Goal: Task Accomplishment & Management: Use online tool/utility

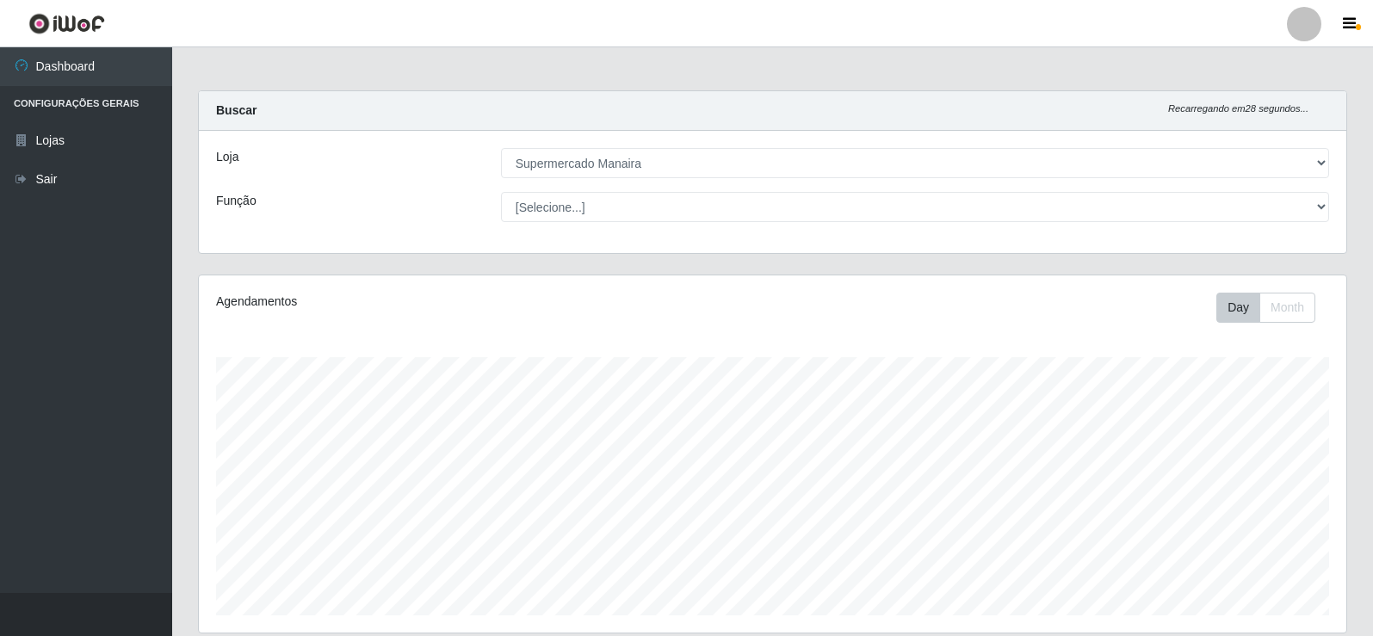
select select "443"
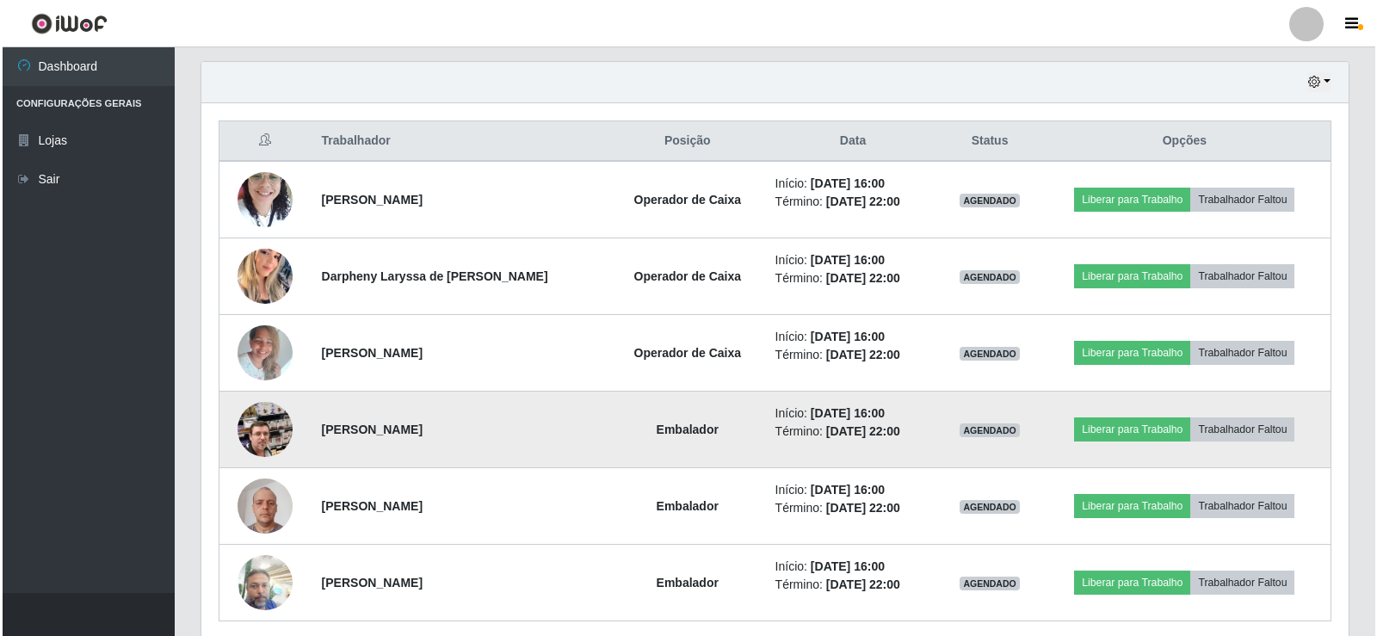
scroll to position [631, 0]
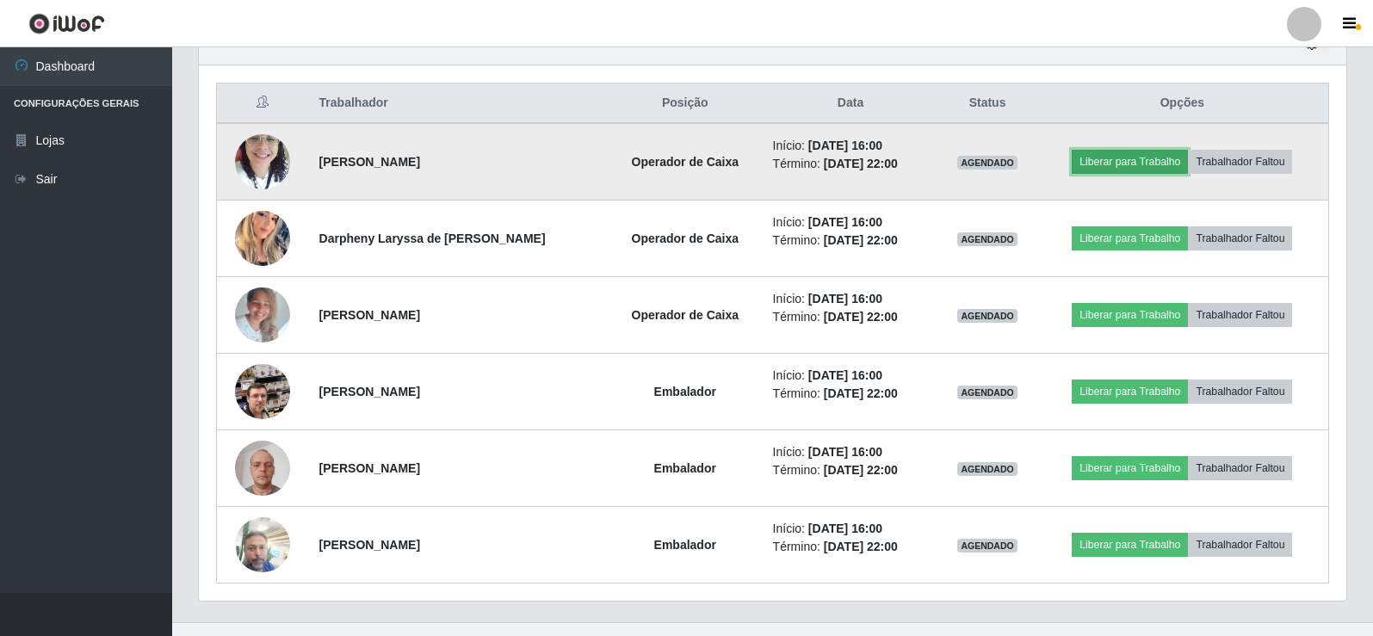
click at [1135, 159] on button "Liberar para Trabalho" at bounding box center [1130, 162] width 116 height 24
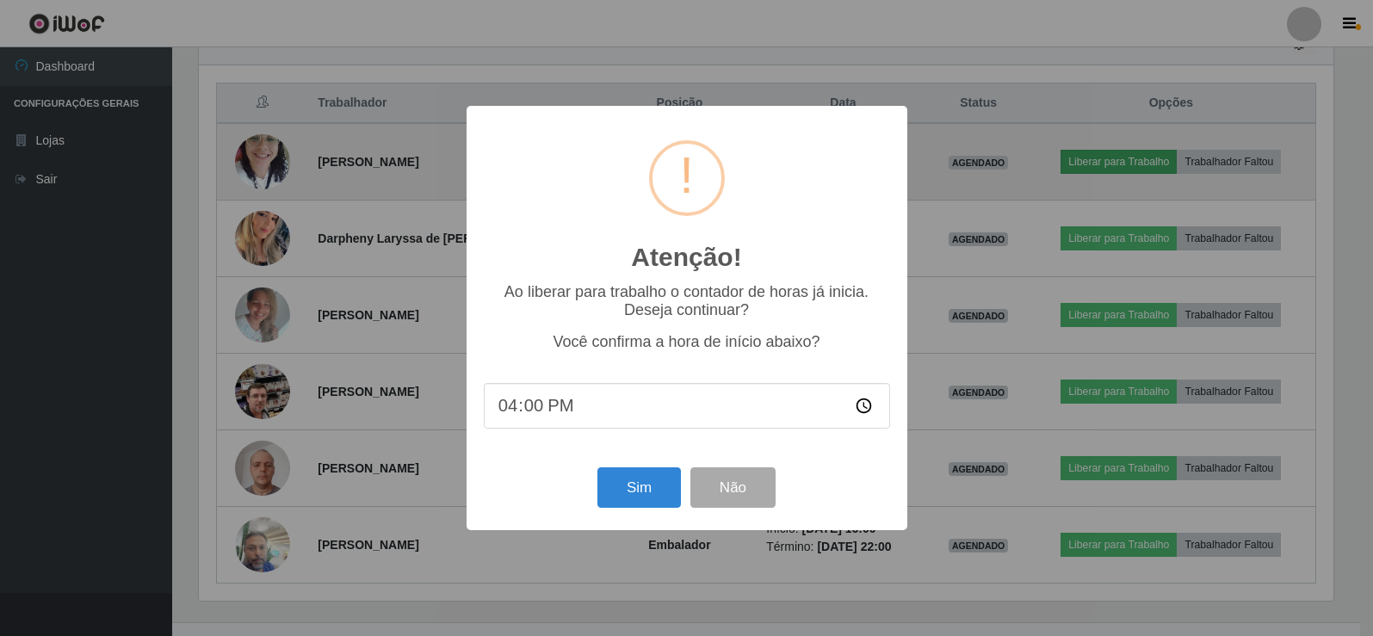
scroll to position [357, 1139]
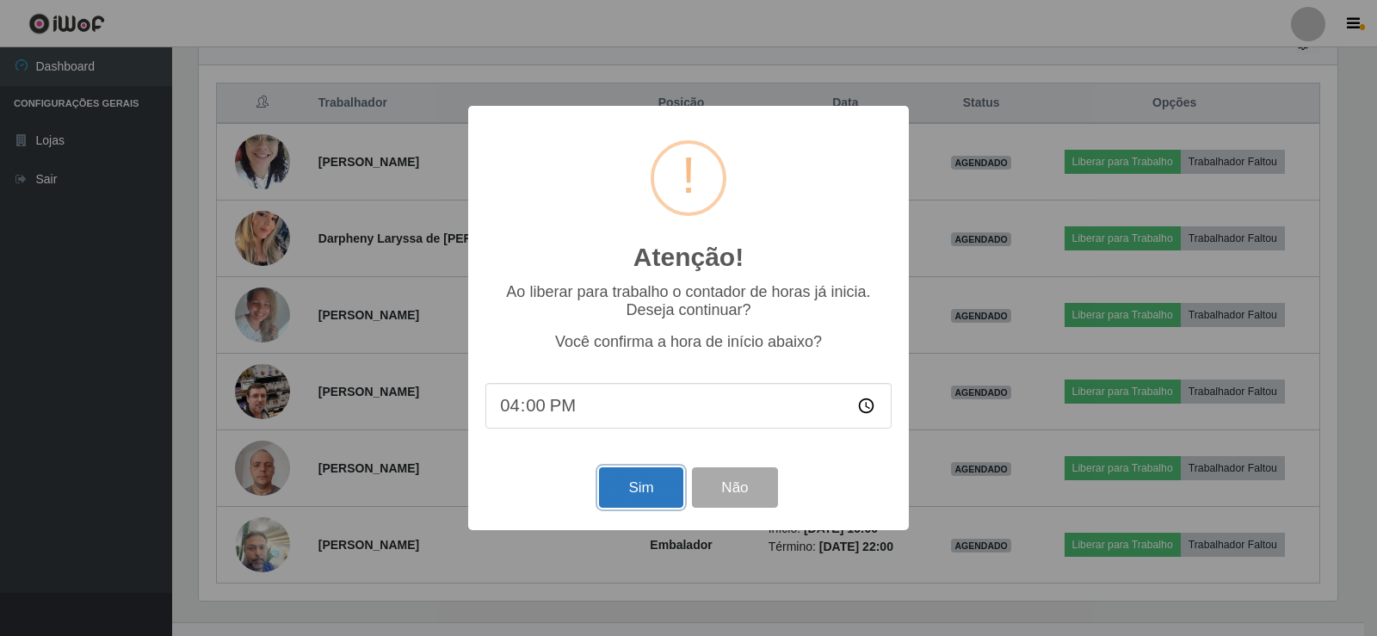
click at [628, 492] on button "Sim" at bounding box center [640, 487] width 83 height 40
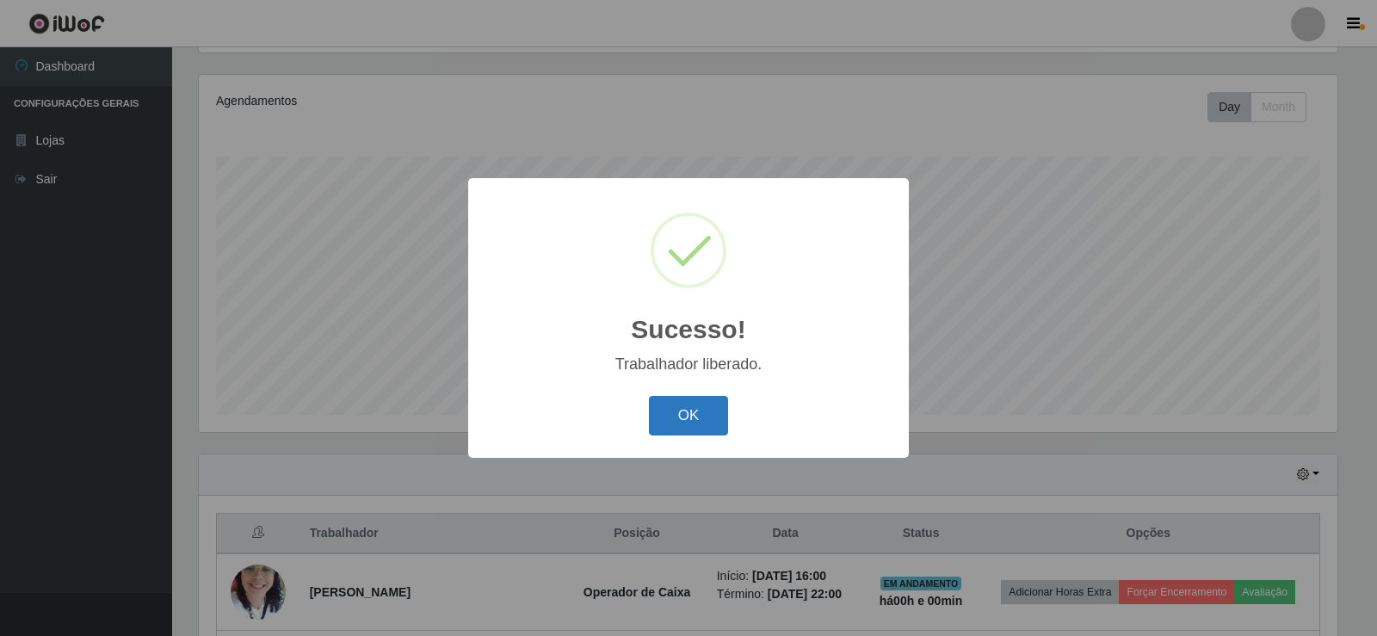
click at [682, 411] on button "OK" at bounding box center [689, 416] width 80 height 40
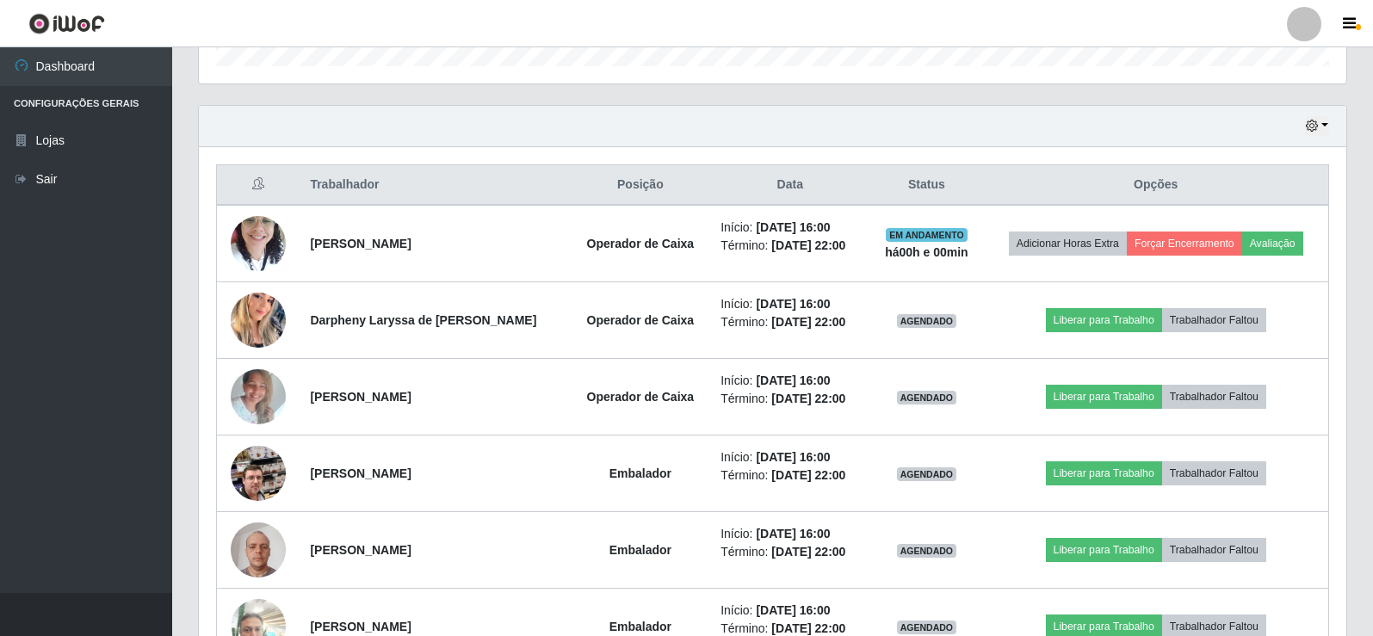
scroll to position [631, 0]
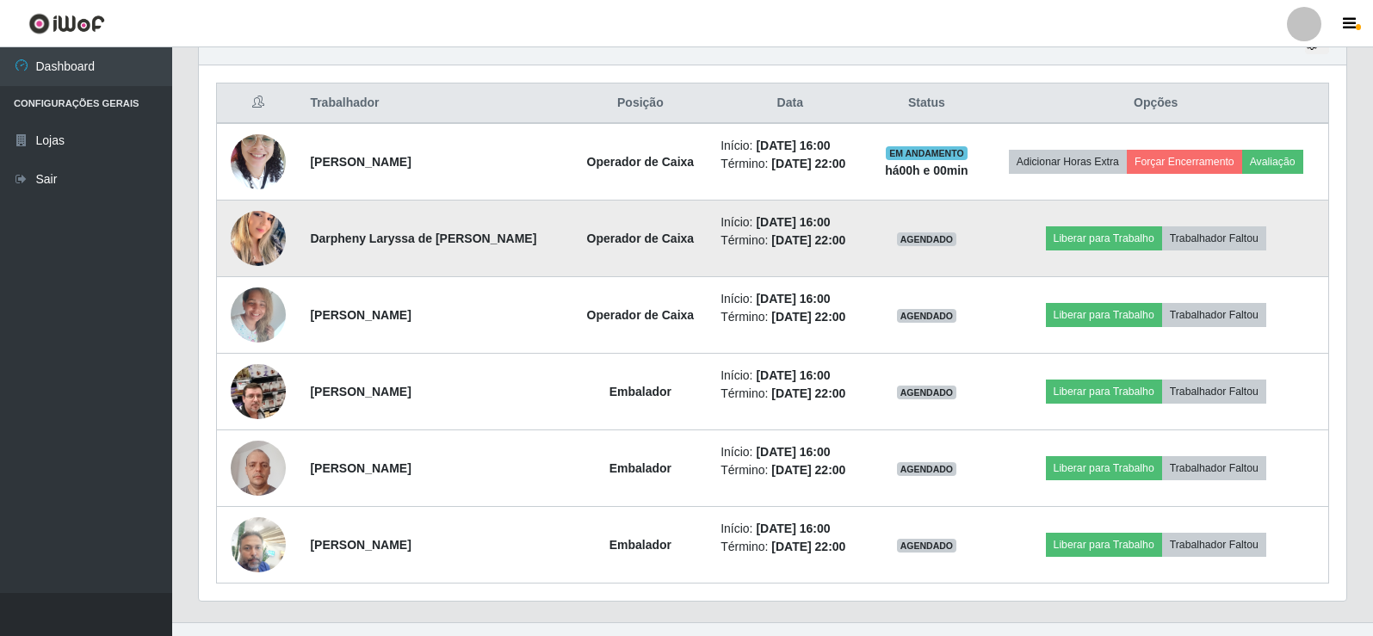
click at [1129, 222] on td "Liberar para Trabalho Trabalhador Faltou" at bounding box center [1155, 239] width 345 height 77
click at [1099, 241] on button "Liberar para Trabalho" at bounding box center [1104, 238] width 116 height 24
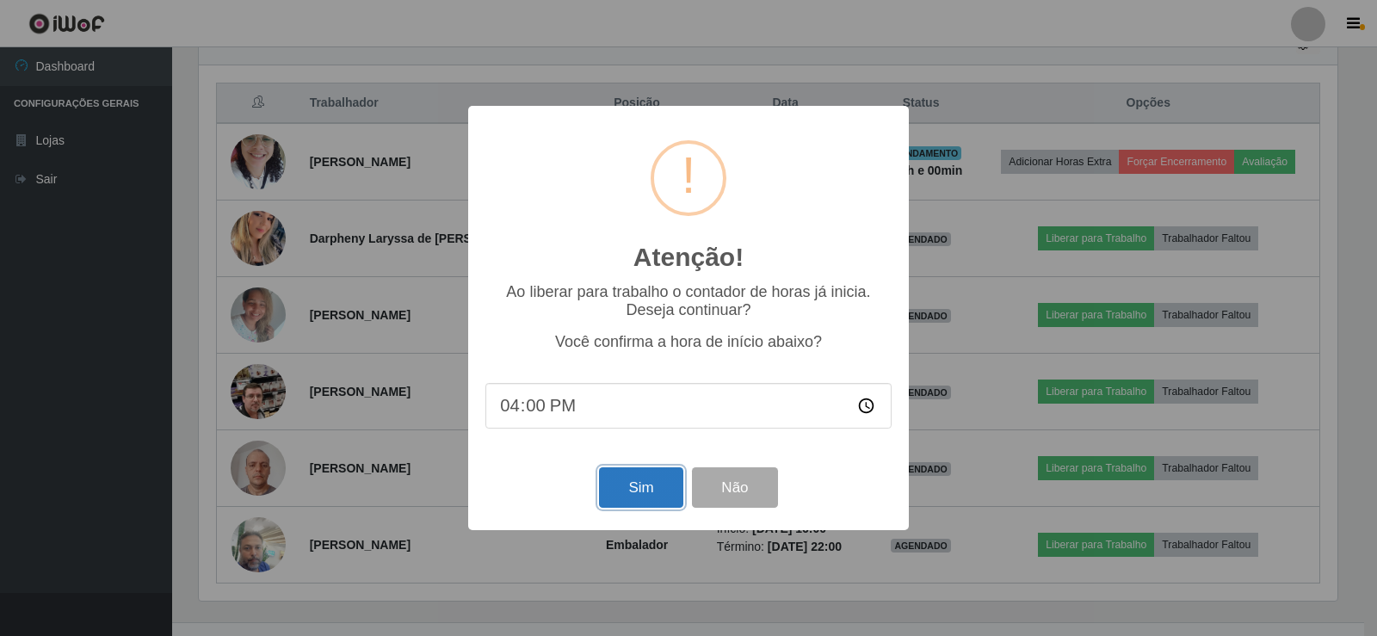
click at [647, 489] on button "Sim" at bounding box center [640, 487] width 83 height 40
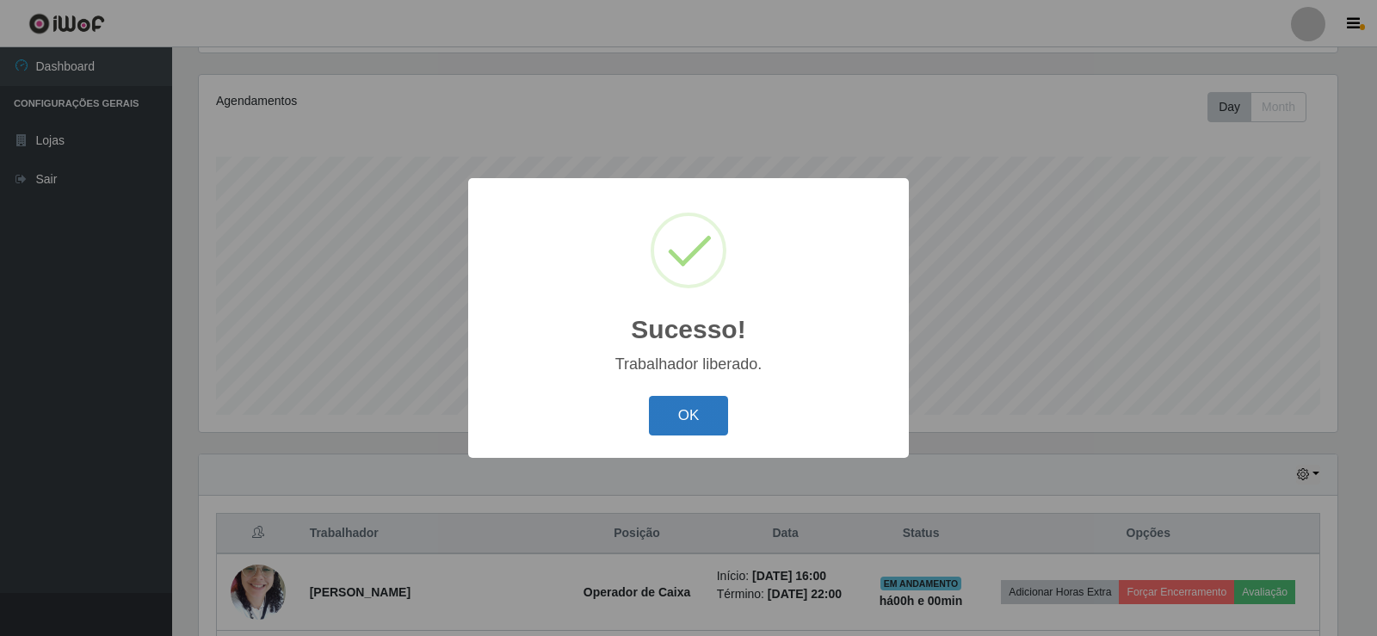
click at [700, 411] on button "OK" at bounding box center [689, 416] width 80 height 40
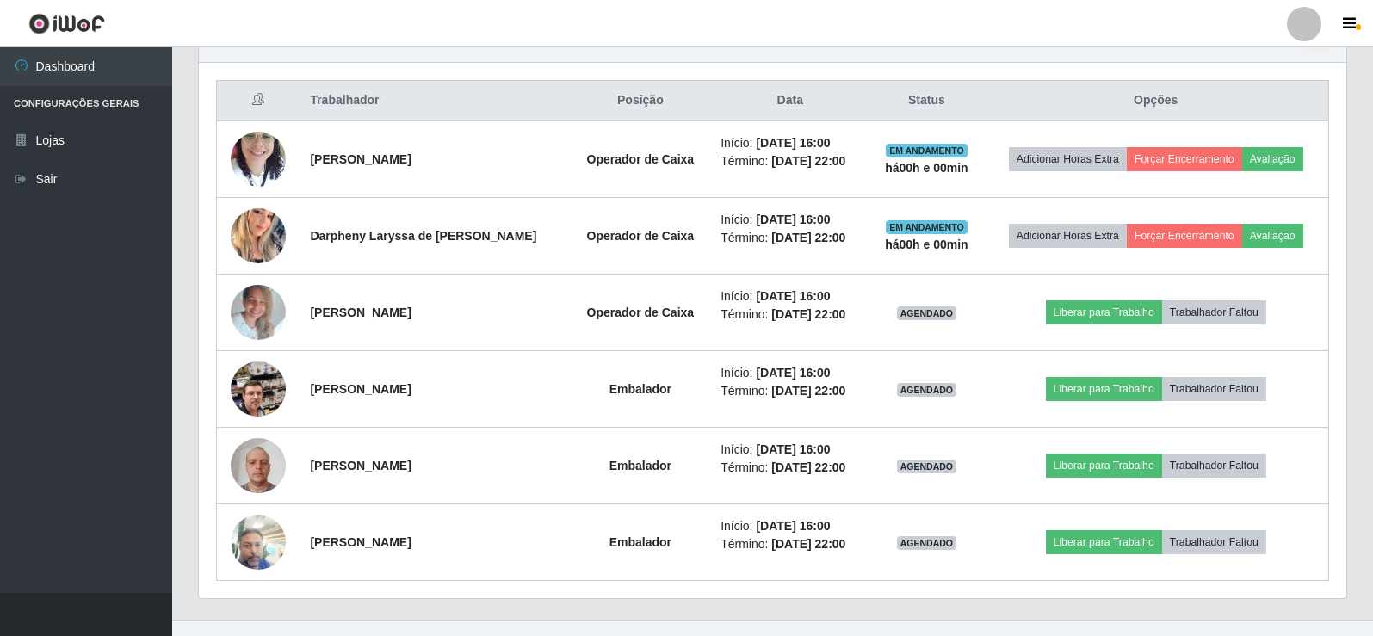
scroll to position [660, 0]
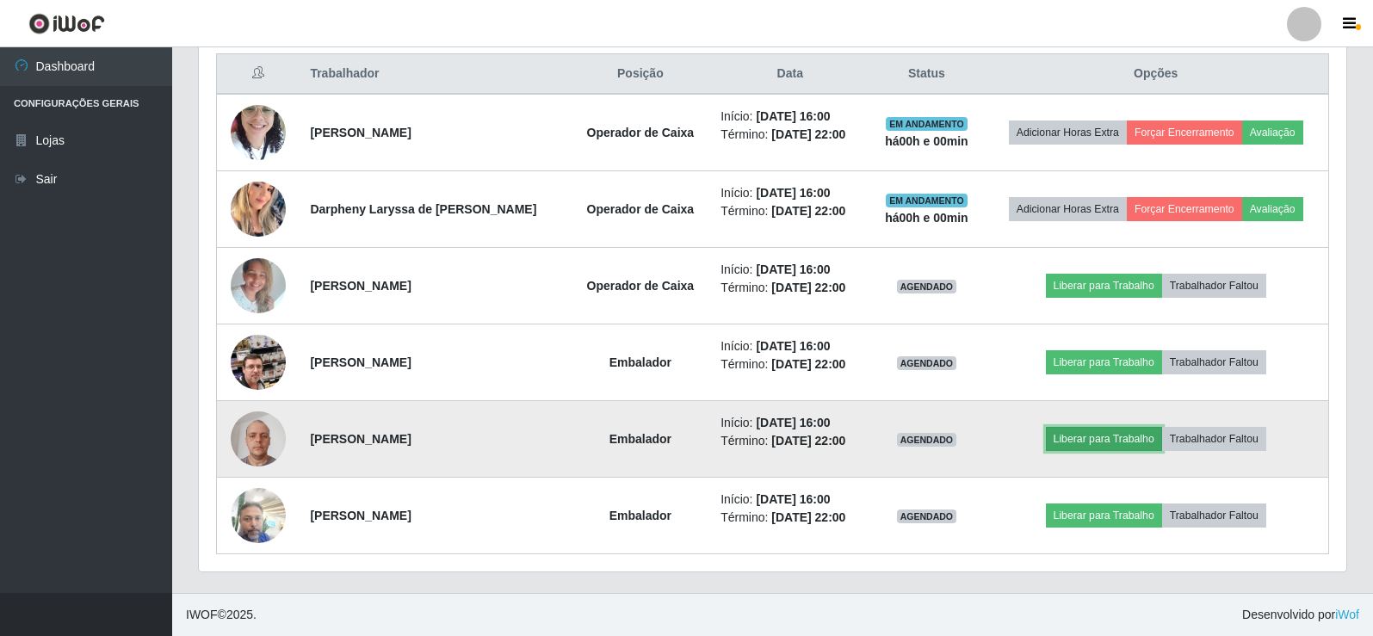
click at [1101, 443] on button "Liberar para Trabalho" at bounding box center [1104, 439] width 116 height 24
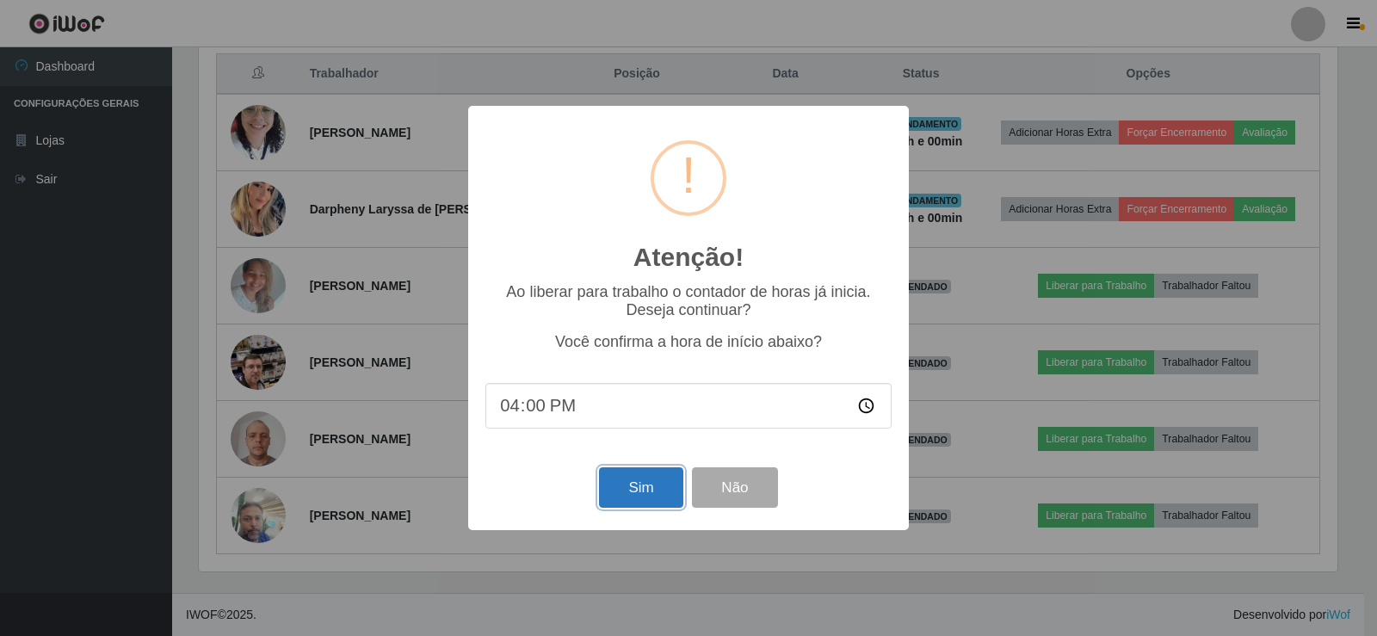
click at [629, 487] on button "Sim" at bounding box center [640, 487] width 83 height 40
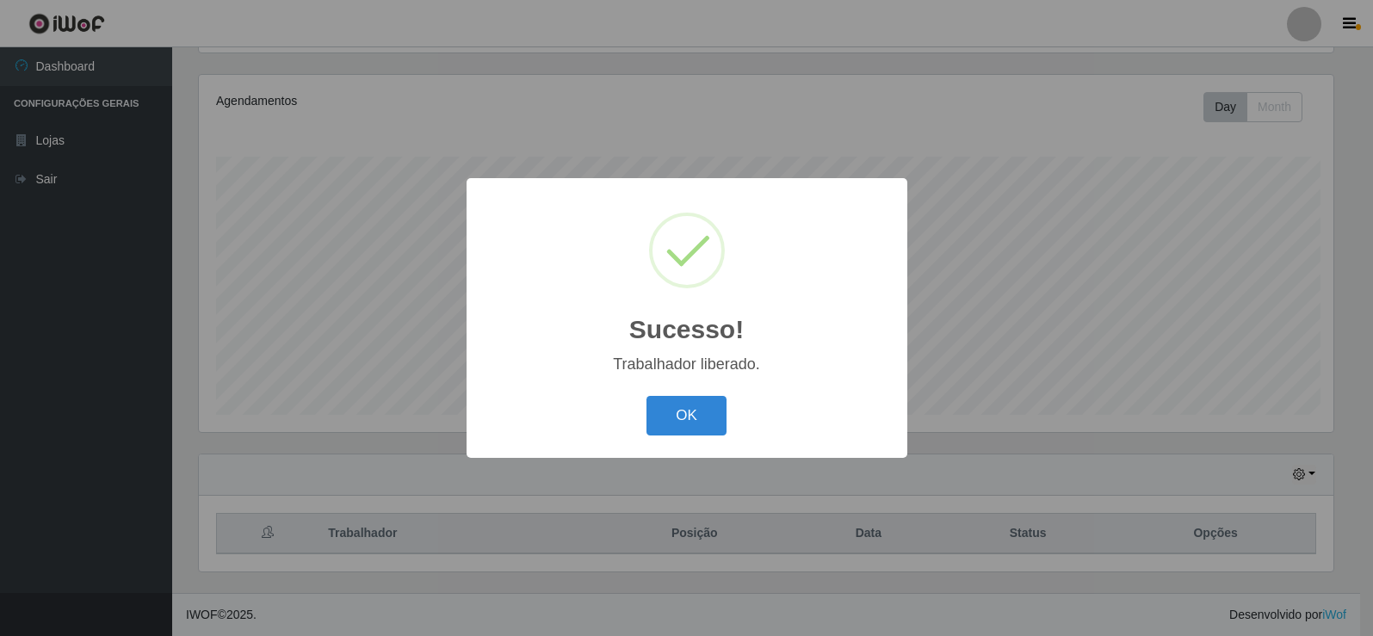
scroll to position [0, 0]
click at [696, 415] on button "OK" at bounding box center [689, 416] width 80 height 40
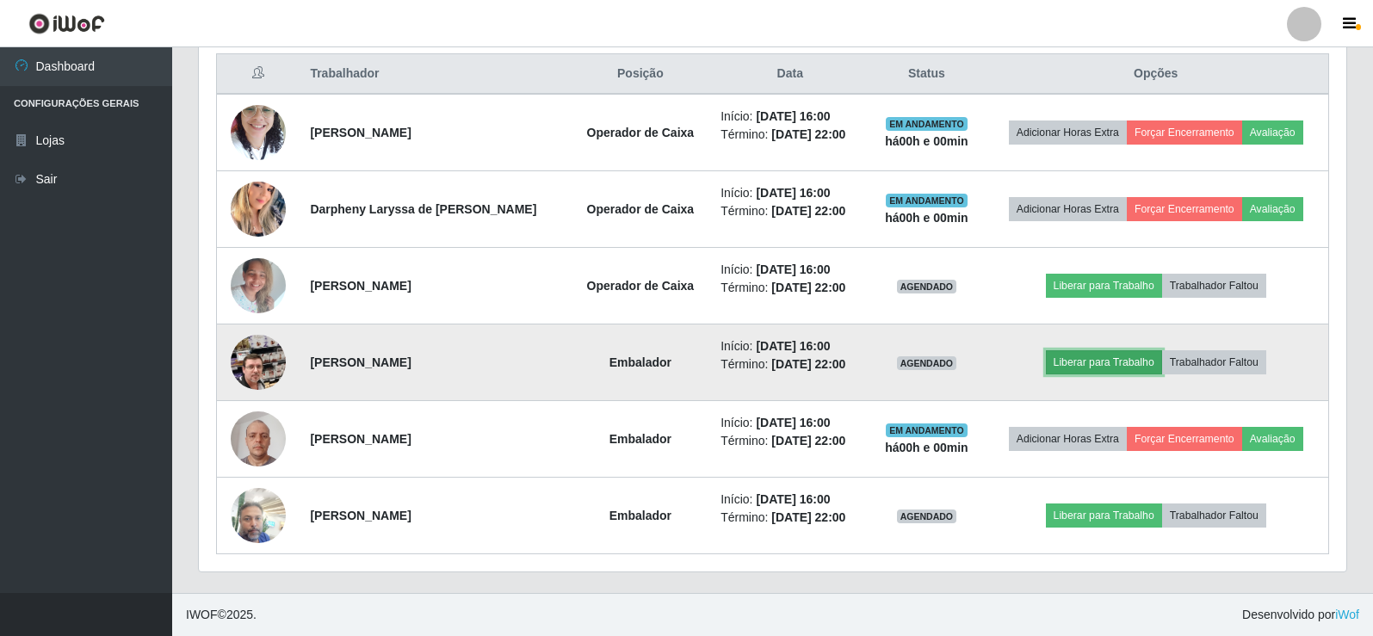
click at [1071, 359] on button "Liberar para Trabalho" at bounding box center [1104, 362] width 116 height 24
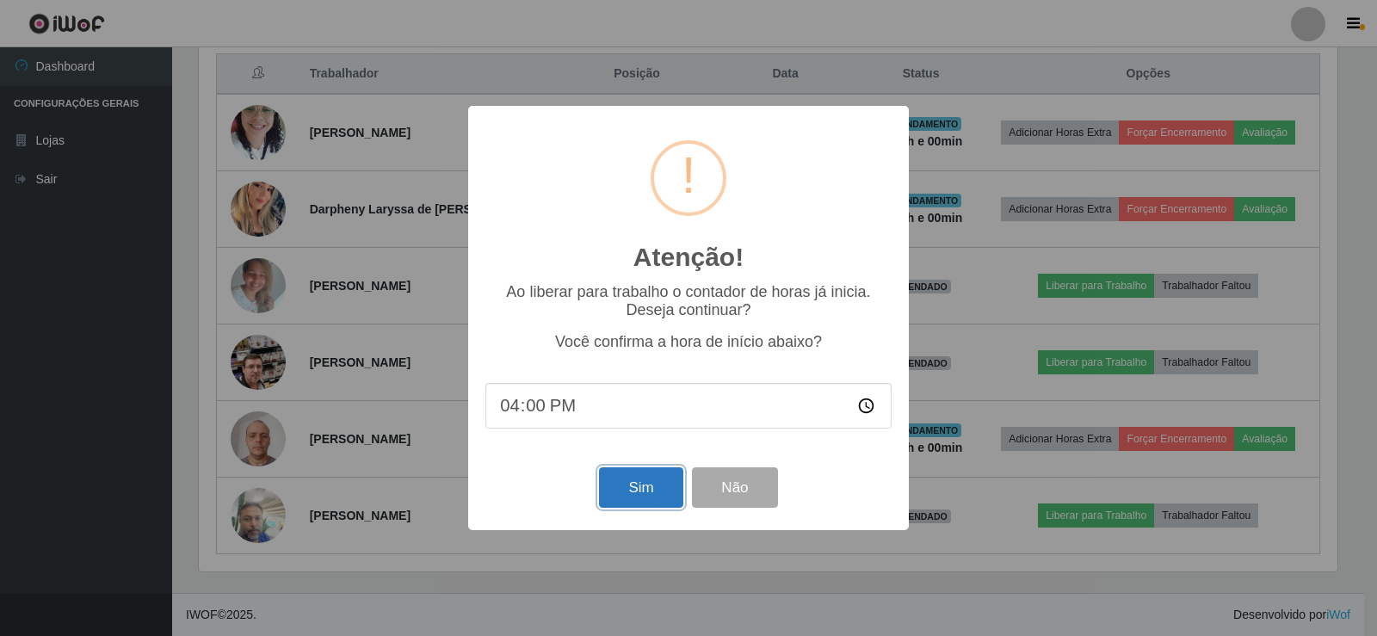
click at [613, 490] on button "Sim" at bounding box center [640, 487] width 83 height 40
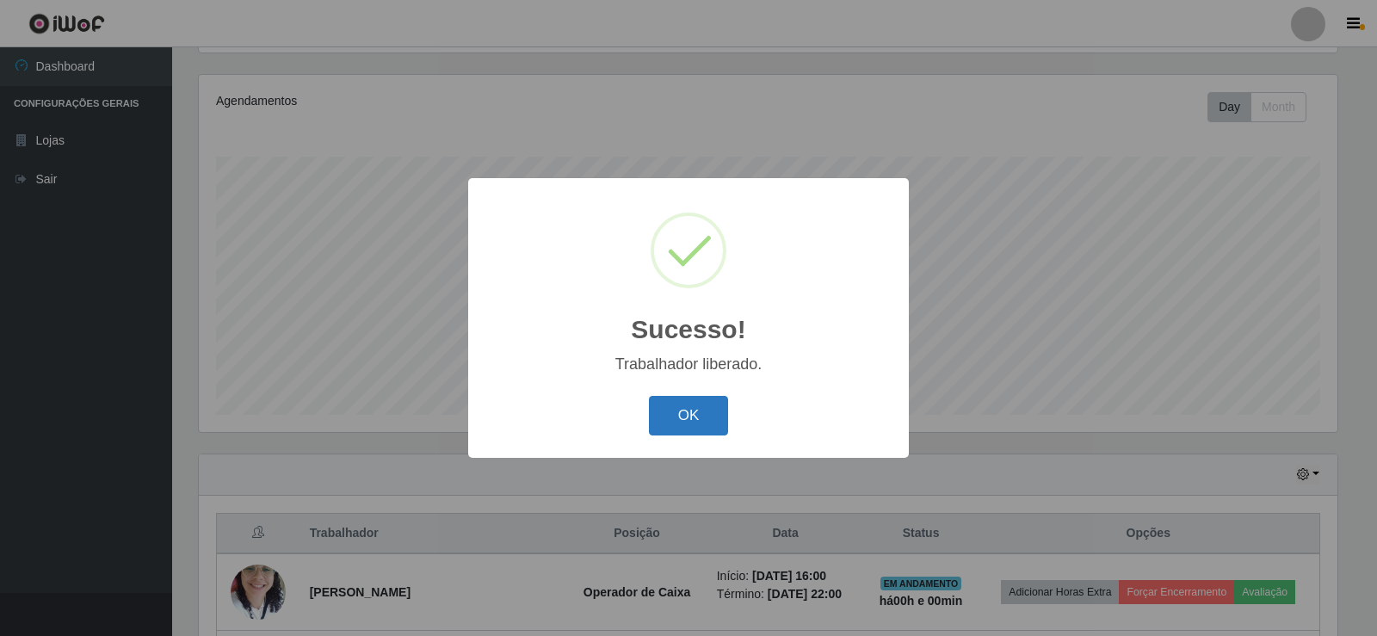
click at [686, 427] on button "OK" at bounding box center [689, 416] width 80 height 40
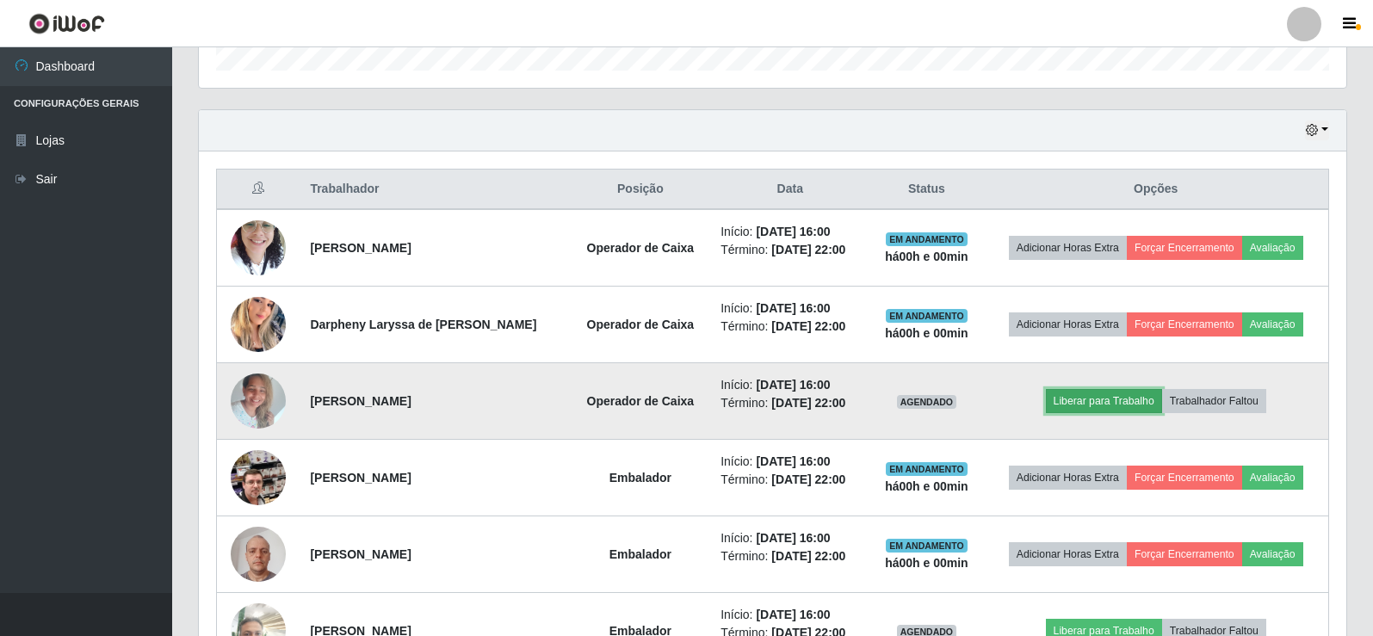
click at [1120, 401] on button "Liberar para Trabalho" at bounding box center [1104, 401] width 116 height 24
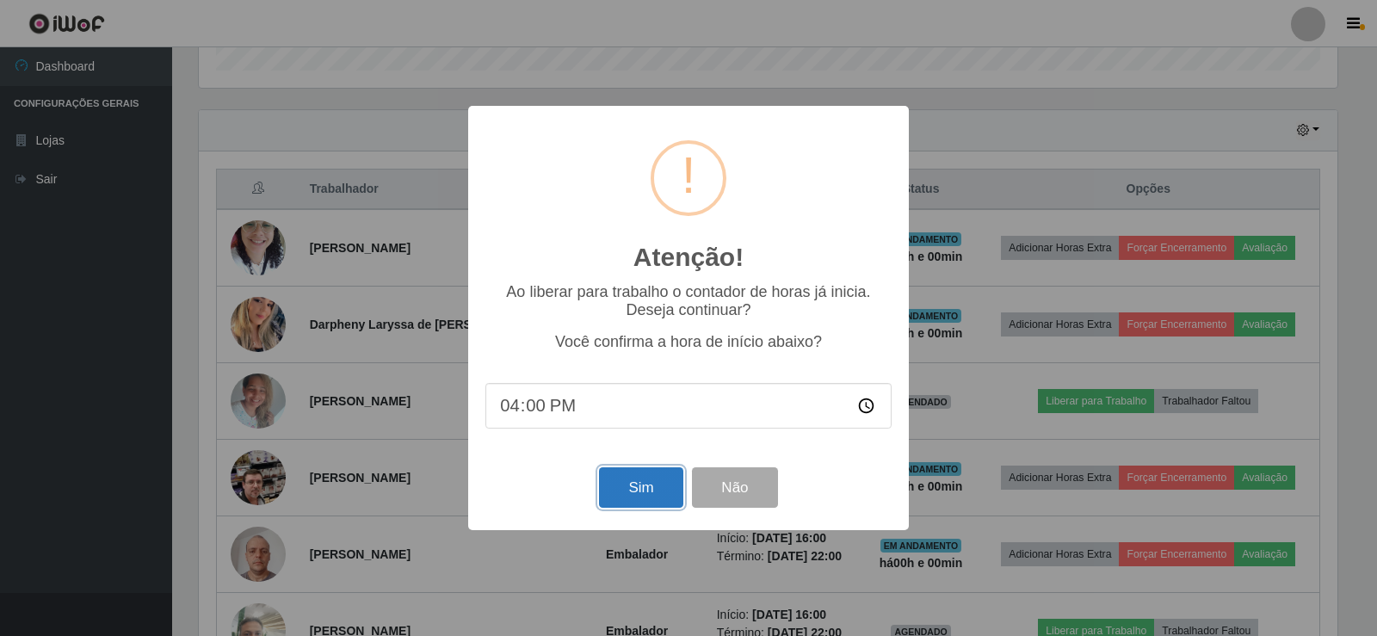
click at [647, 483] on button "Sim" at bounding box center [640, 487] width 83 height 40
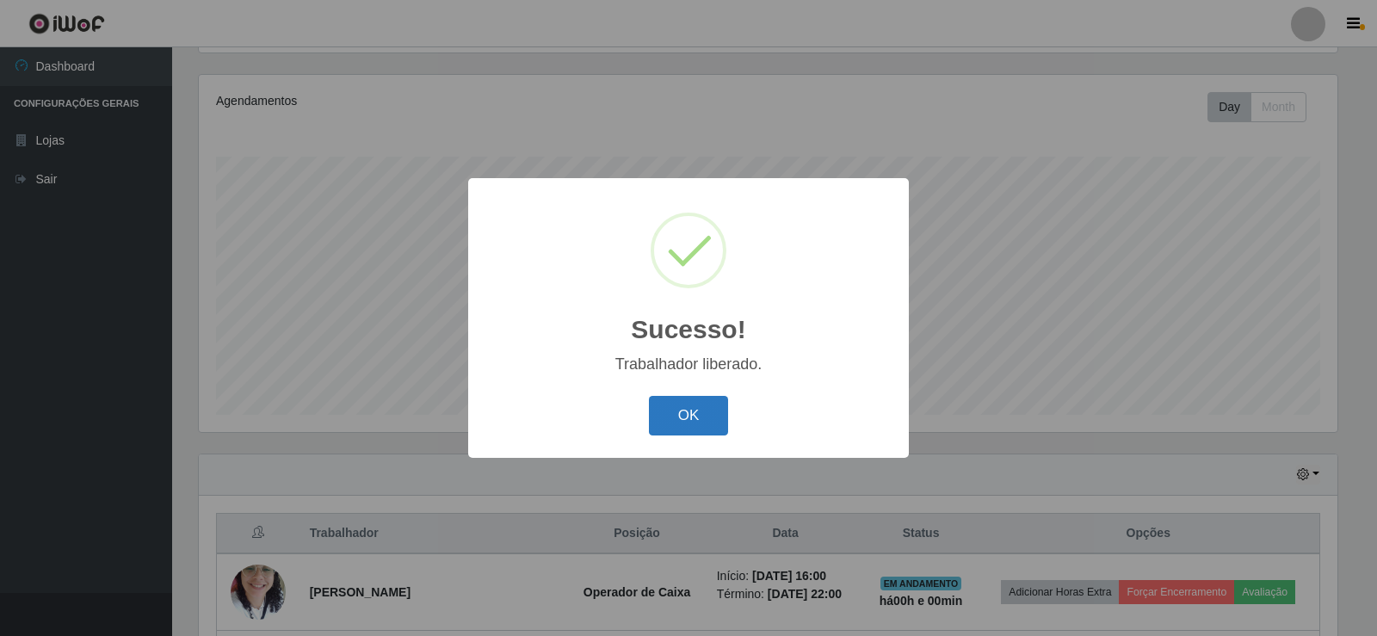
click at [678, 414] on button "OK" at bounding box center [689, 416] width 80 height 40
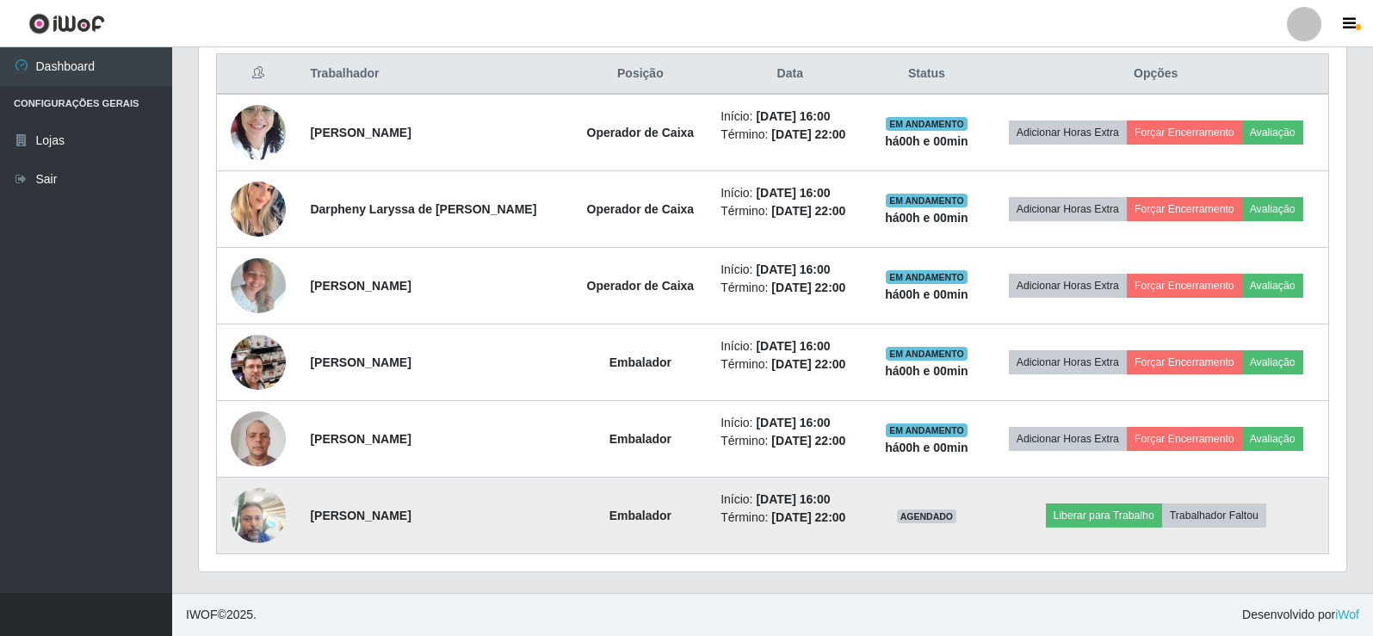
click at [279, 516] on img at bounding box center [258, 515] width 55 height 73
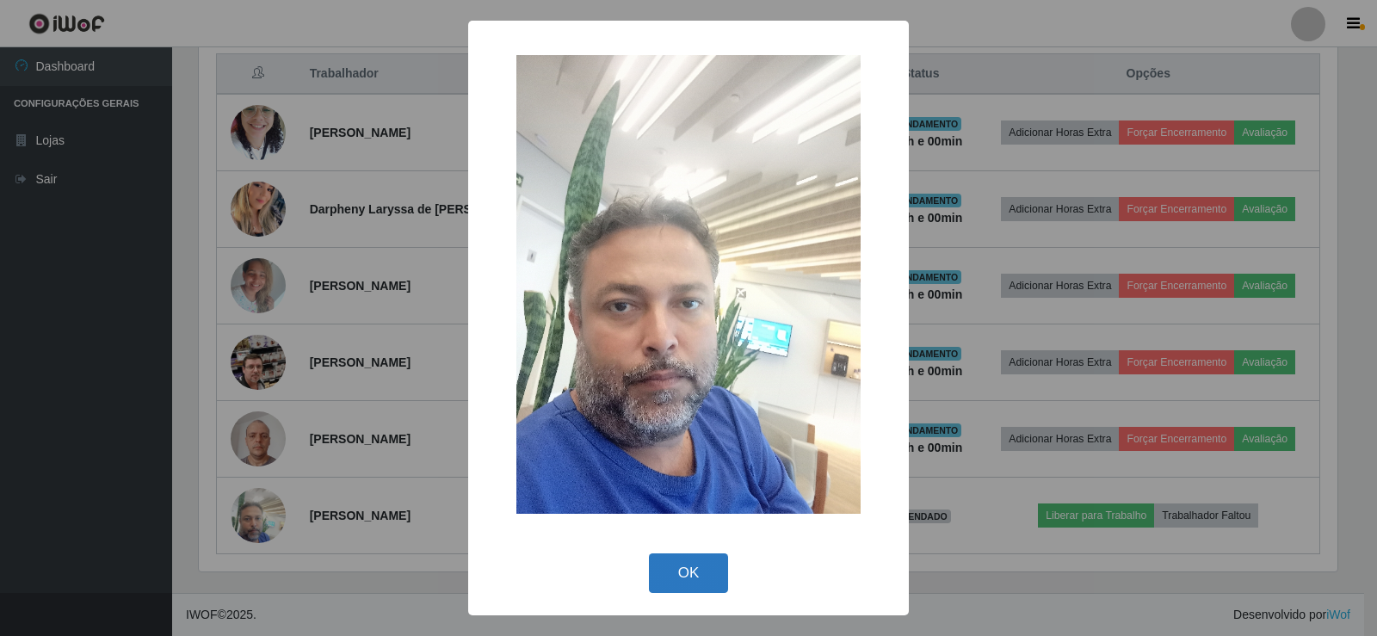
click at [673, 567] on button "OK" at bounding box center [689, 574] width 80 height 40
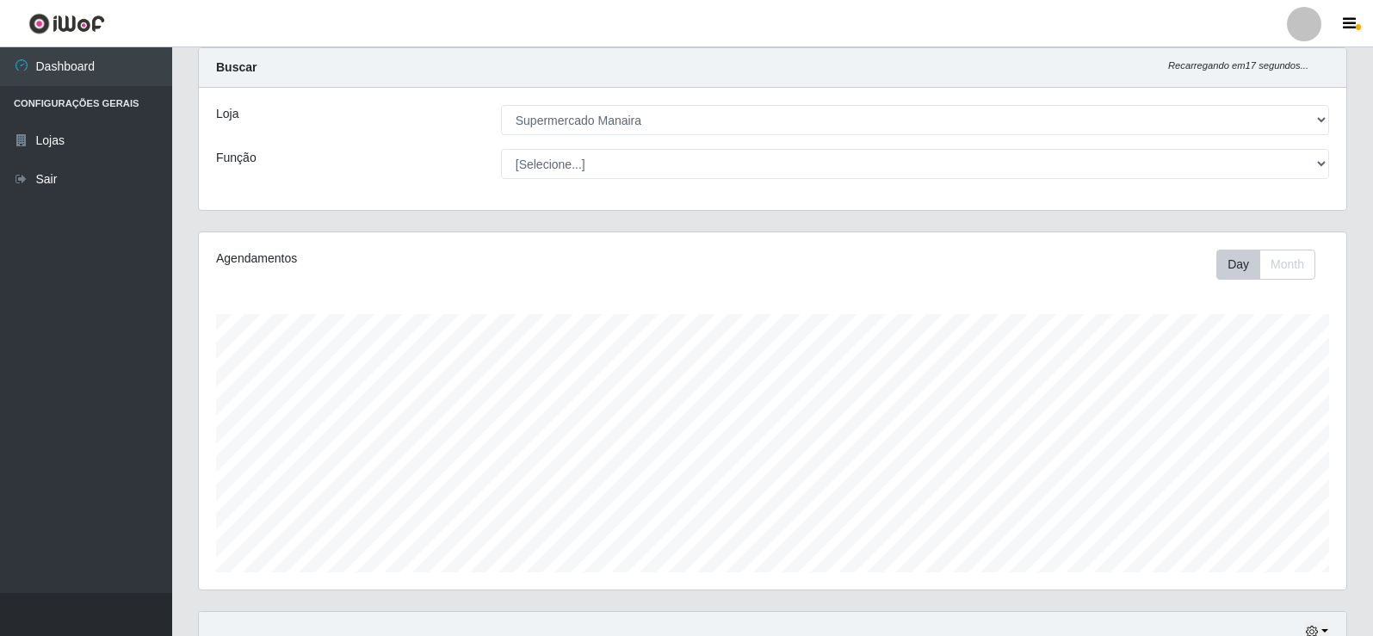
scroll to position [86, 0]
